Goal: Find specific page/section

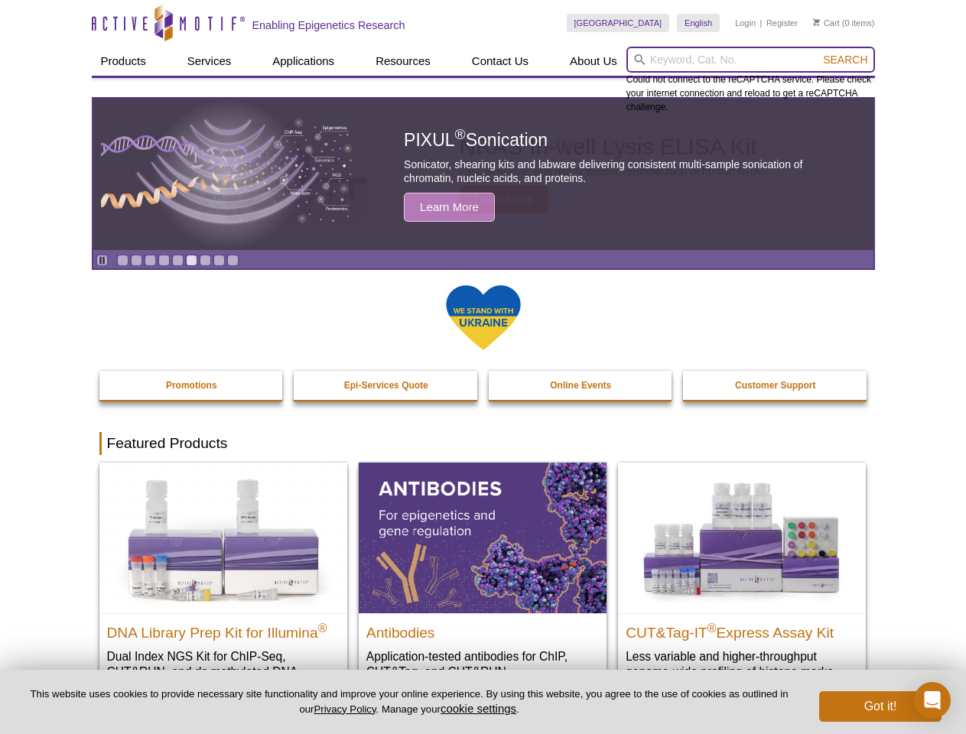
click at [750, 60] on input "search" at bounding box center [751, 60] width 249 height 26
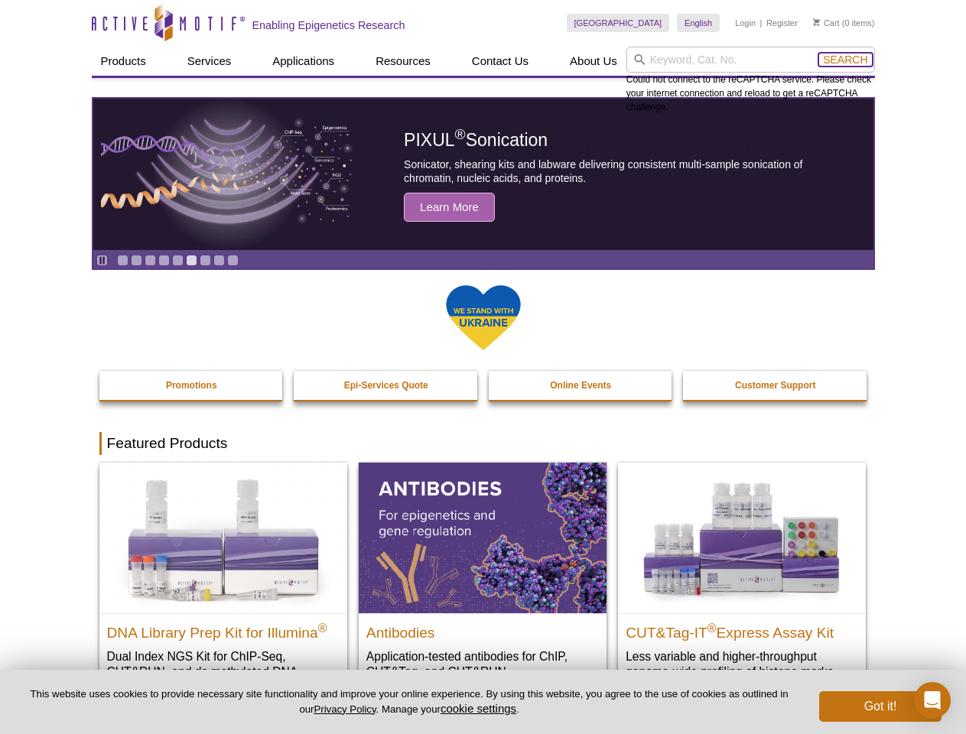
click at [845, 60] on span "Search" at bounding box center [845, 60] width 44 height 12
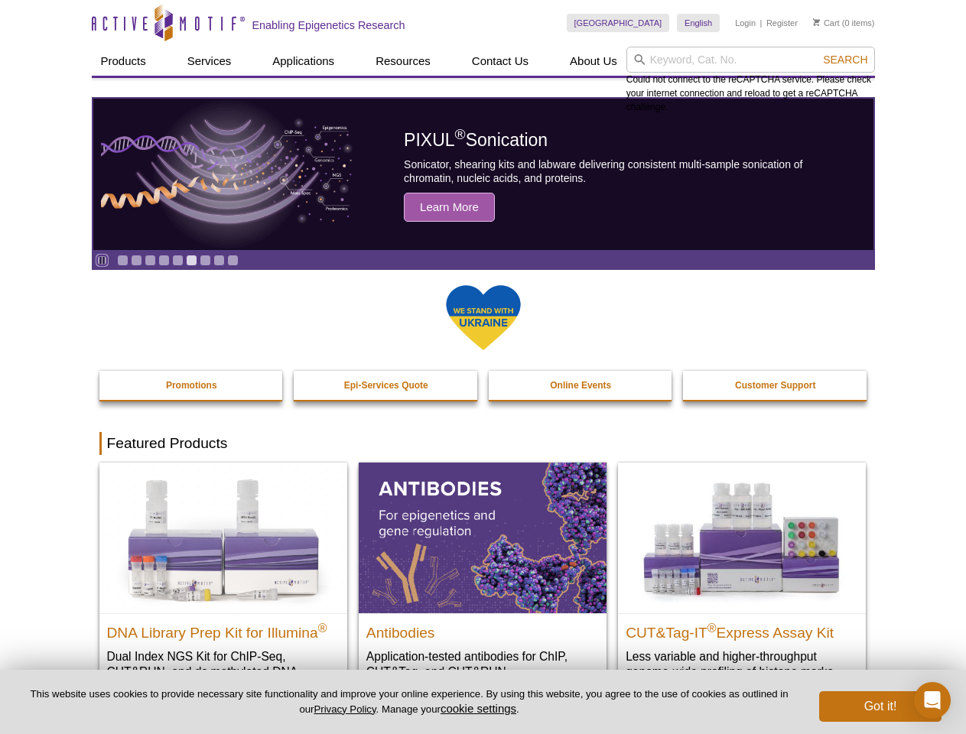
click at [102, 260] on icon "Pause" at bounding box center [102, 261] width 10 height 10
click at [122, 260] on link "Go to slide 1" at bounding box center [122, 260] width 11 height 11
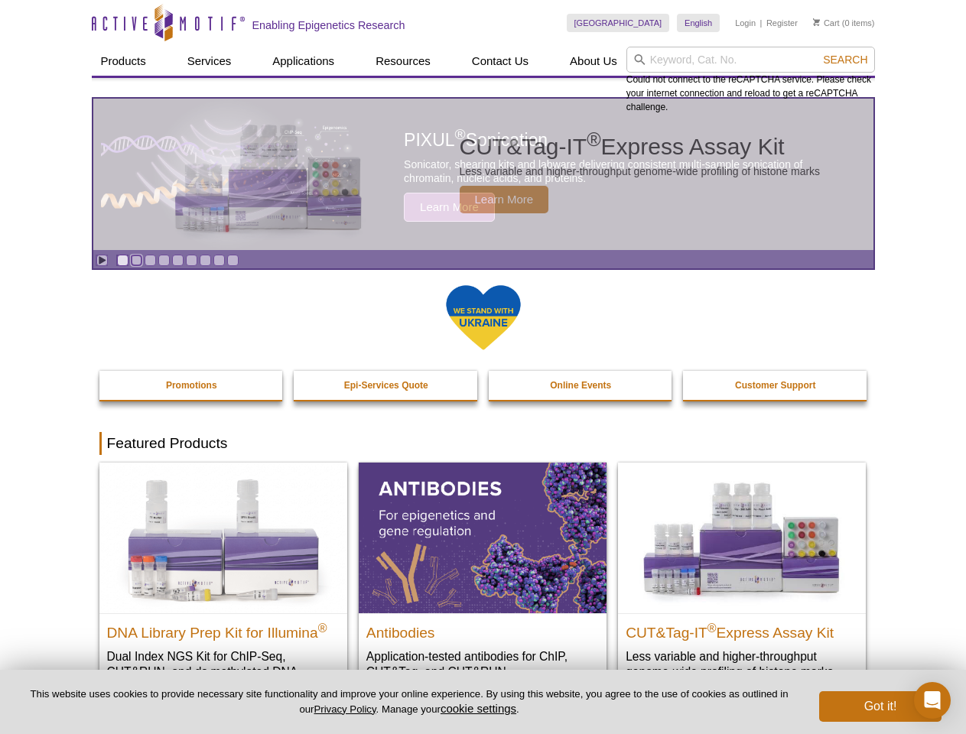
click at [136, 260] on link "Go to slide 2" at bounding box center [136, 260] width 11 height 11
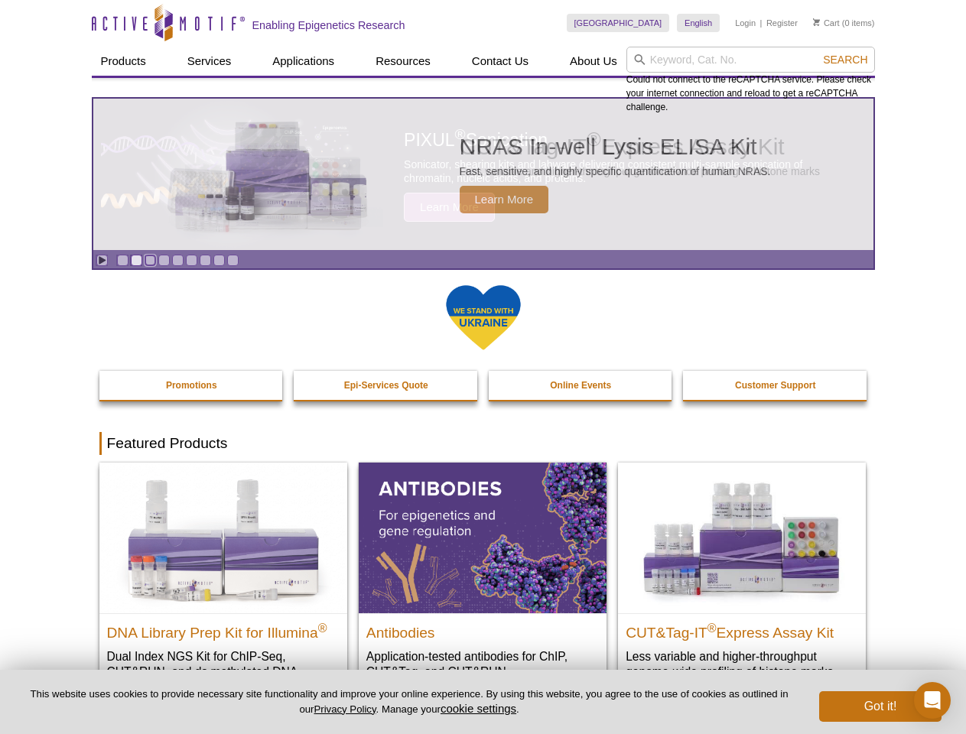
click at [150, 260] on link "Go to slide 3" at bounding box center [150, 260] width 11 height 11
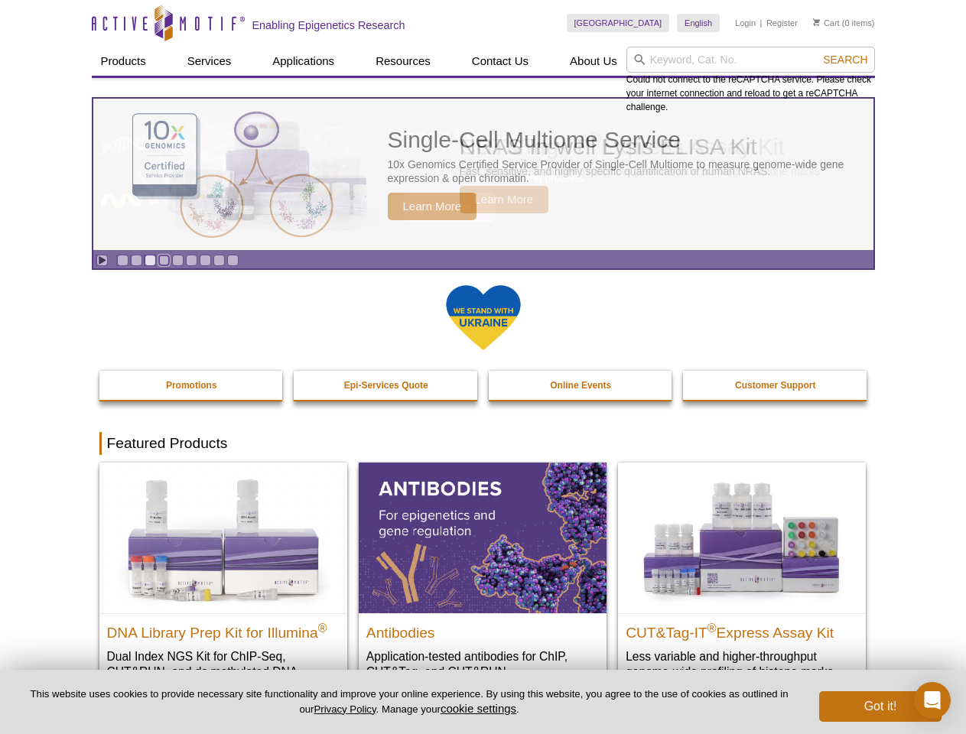
click at [164, 260] on link "Go to slide 4" at bounding box center [163, 260] width 11 height 11
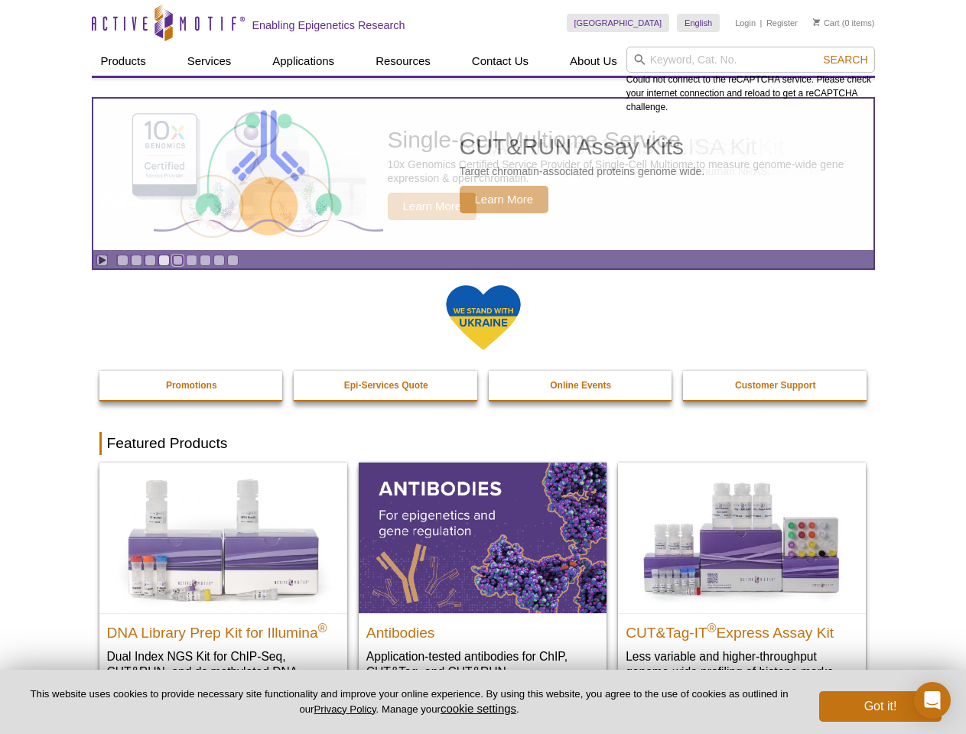
click at [177, 260] on link "Go to slide 5" at bounding box center [177, 260] width 11 height 11
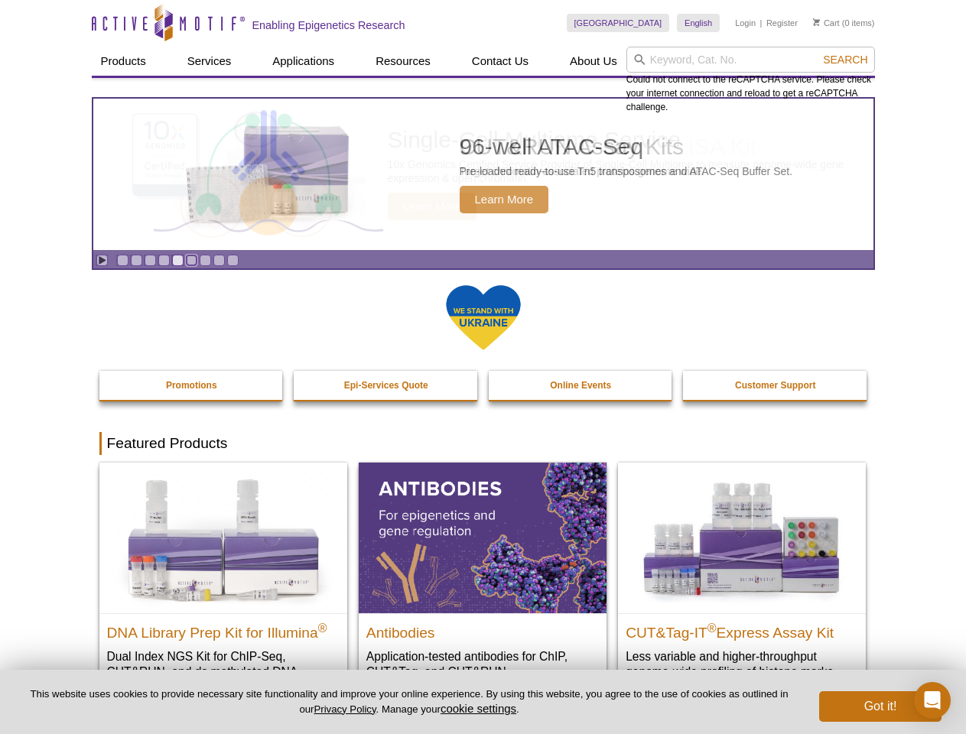
click at [191, 260] on link "Go to slide 6" at bounding box center [191, 260] width 11 height 11
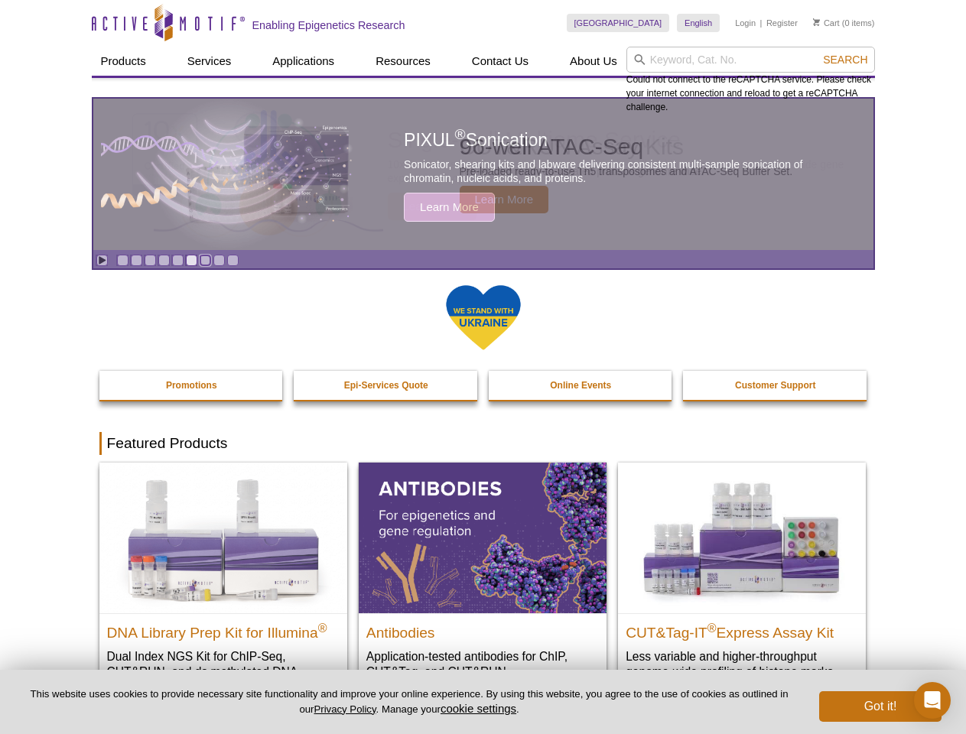
click at [205, 260] on link "Go to slide 7" at bounding box center [205, 260] width 11 height 11
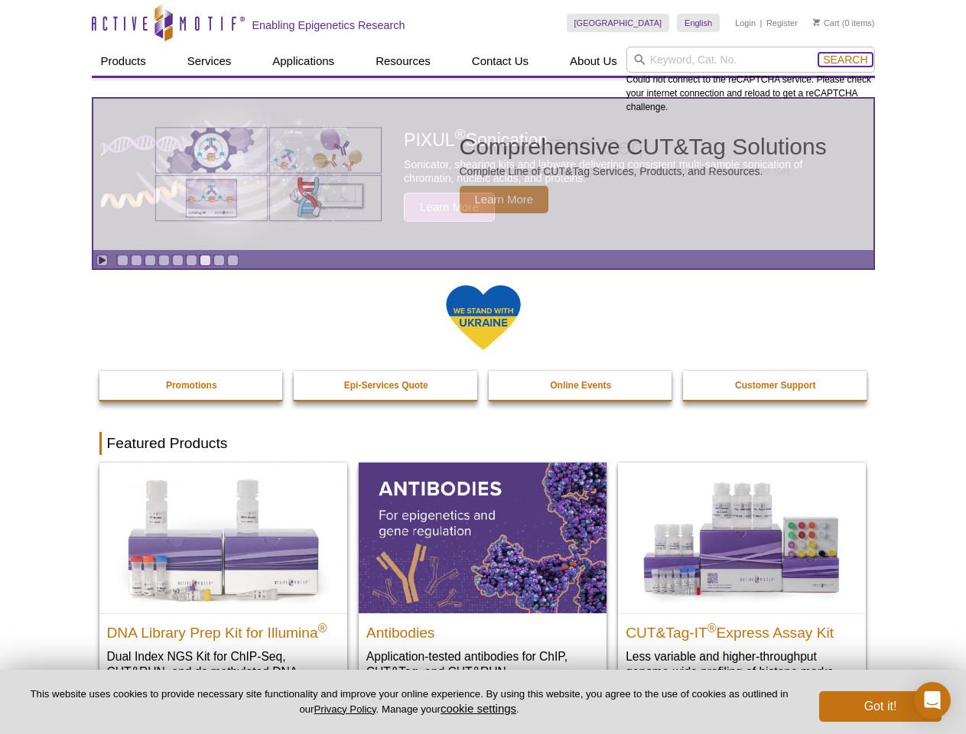
click at [845, 60] on span "Search" at bounding box center [845, 60] width 44 height 12
